Goal: Information Seeking & Learning: Learn about a topic

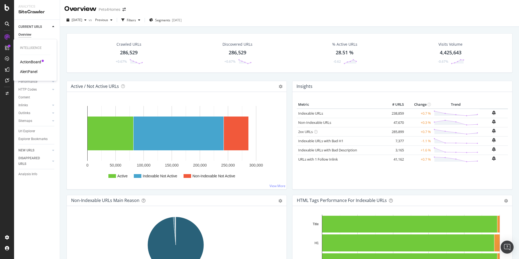
click at [32, 62] on div "ActionBoard" at bounding box center [30, 61] width 21 height 5
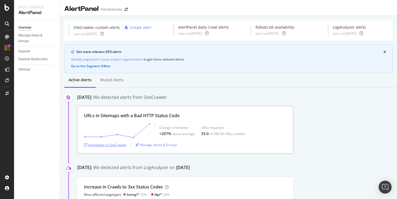
click at [115, 146] on div "Investigate in SiteCrawler" at bounding box center [105, 145] width 43 height 5
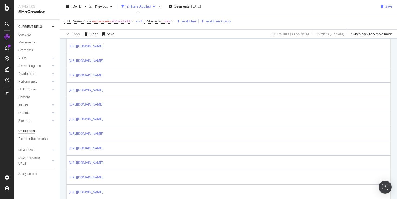
scroll to position [195, 0]
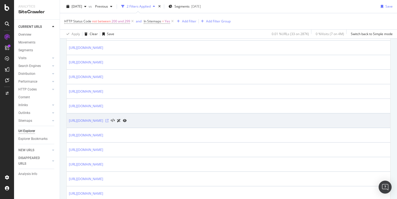
click at [109, 120] on icon at bounding box center [106, 120] width 3 height 3
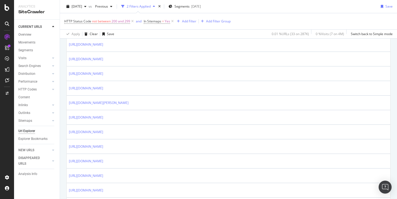
scroll to position [491, 0]
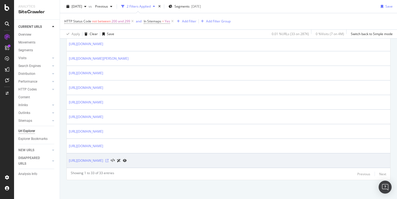
click at [109, 161] on icon at bounding box center [106, 160] width 3 height 3
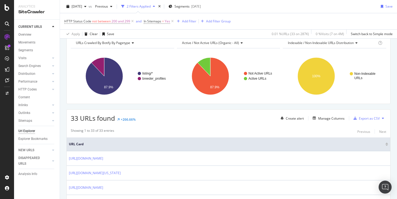
scroll to position [22, 0]
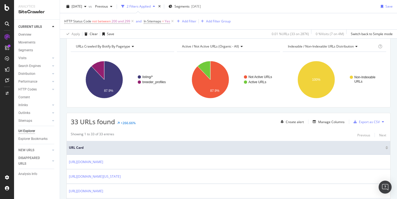
click at [161, 124] on div "33 URLs found +266.66% Create alert Manage Columns Export as CSV" at bounding box center [229, 119] width 324 height 13
click at [26, 62] on div "ActionBoard" at bounding box center [30, 61] width 21 height 5
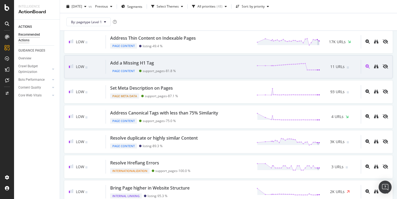
scroll to position [180, 0]
